Goal: Information Seeking & Learning: Learn about a topic

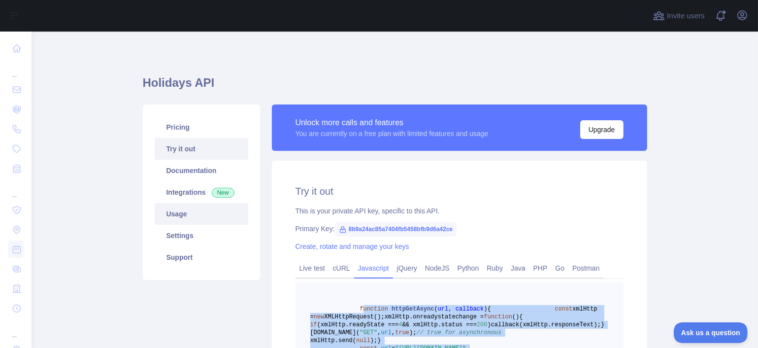
click at [194, 220] on link "Usage" at bounding box center [202, 214] width 94 height 22
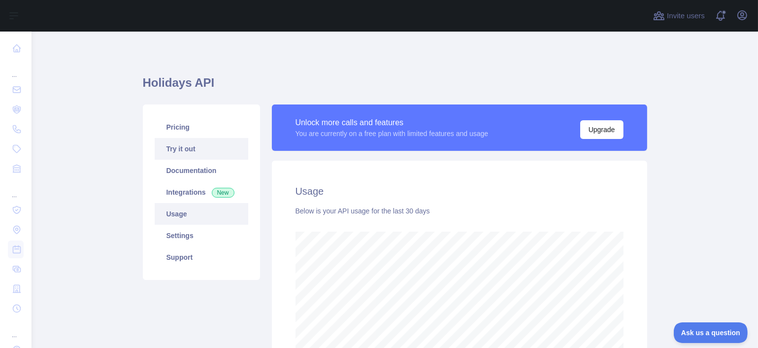
click at [192, 153] on link "Try it out" at bounding box center [202, 149] width 94 height 22
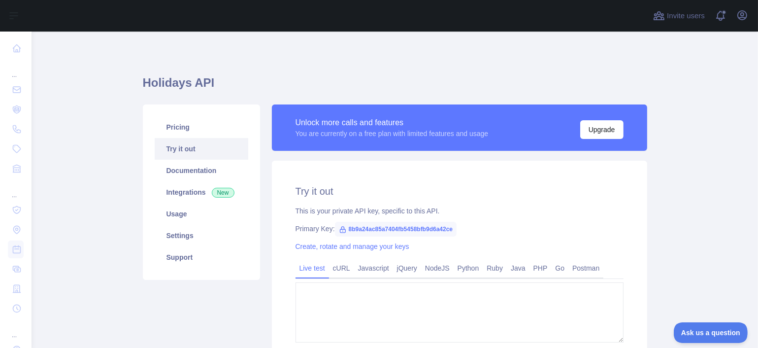
type textarea "**********"
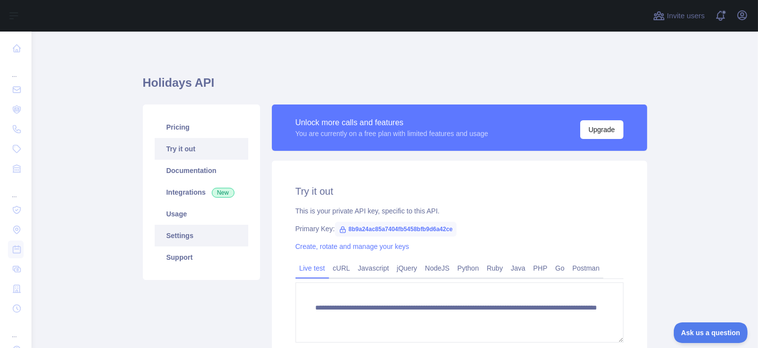
click at [187, 234] on link "Settings" at bounding box center [202, 236] width 94 height 22
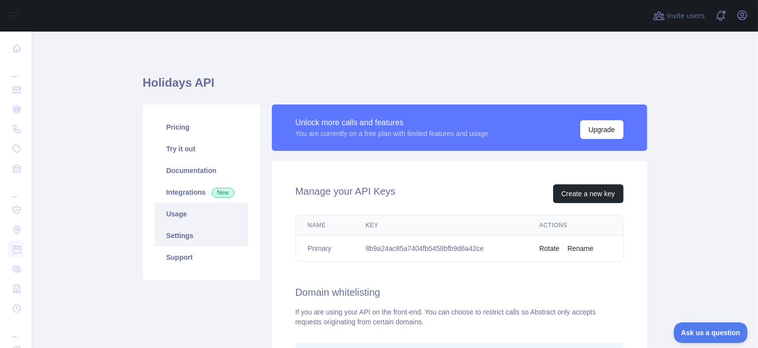
click at [192, 221] on link "Usage" at bounding box center [202, 214] width 94 height 22
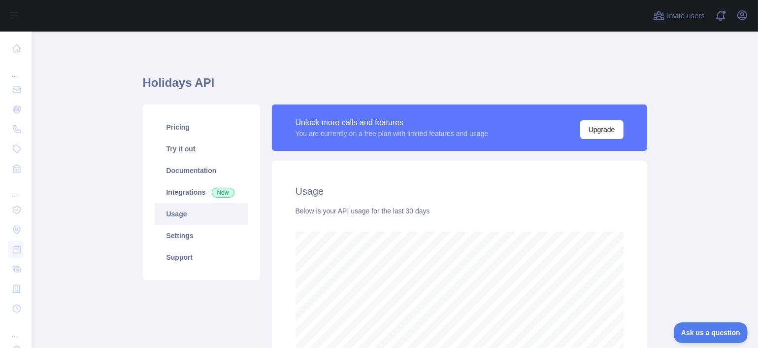
scroll to position [316, 719]
click at [185, 257] on link "Support" at bounding box center [202, 257] width 94 height 22
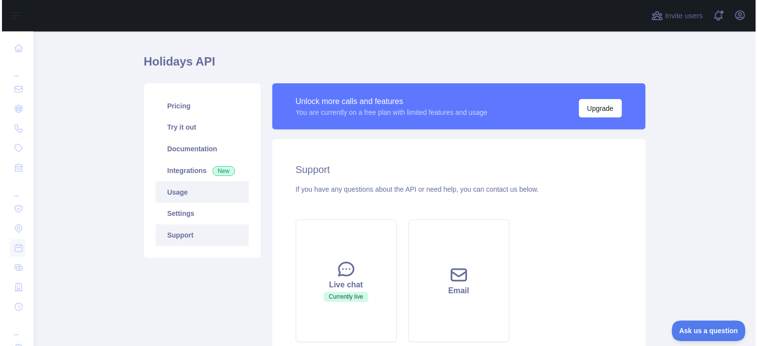
scroll to position [6, 0]
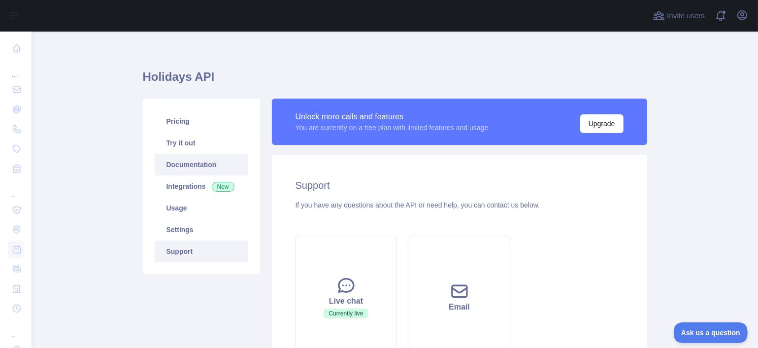
click at [184, 169] on link "Documentation" at bounding box center [202, 165] width 94 height 22
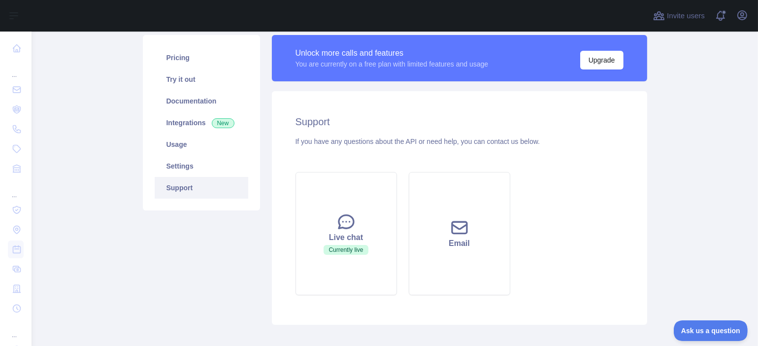
scroll to position [0, 0]
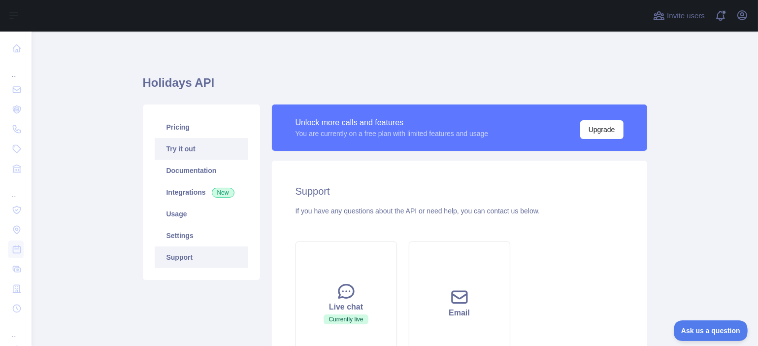
click at [223, 152] on link "Try it out" at bounding box center [202, 149] width 94 height 22
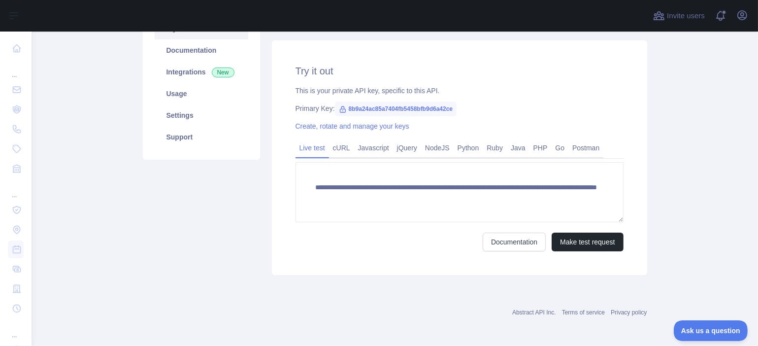
scroll to position [118, 0]
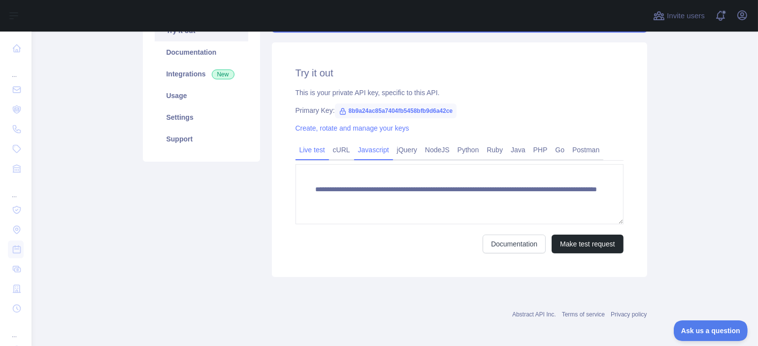
click at [364, 154] on link "Javascript" at bounding box center [373, 150] width 39 height 16
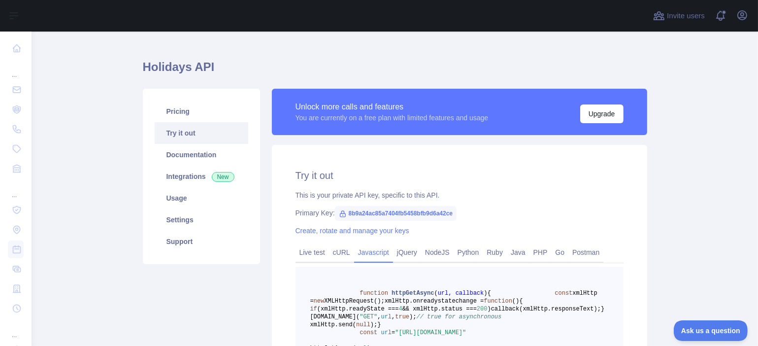
scroll to position [0, 0]
